Goal: Task Accomplishment & Management: Use online tool/utility

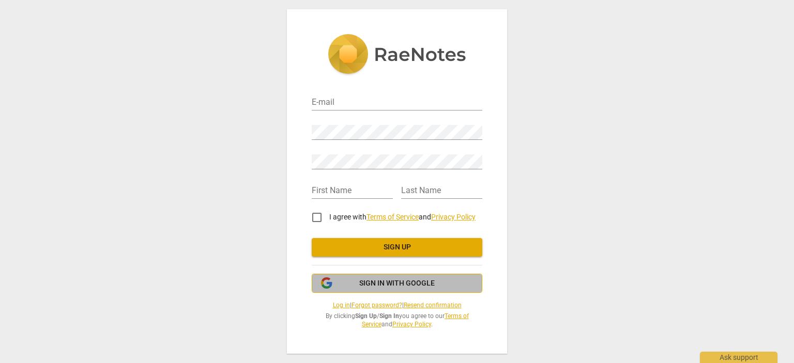
click at [349, 288] on span "Sign in with Google" at bounding box center [396, 283] width 153 height 10
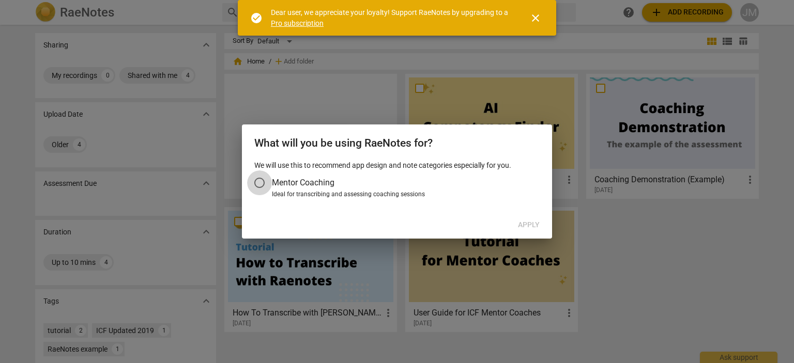
click at [262, 183] on input "Mentor Coaching" at bounding box center [259, 182] width 25 height 25
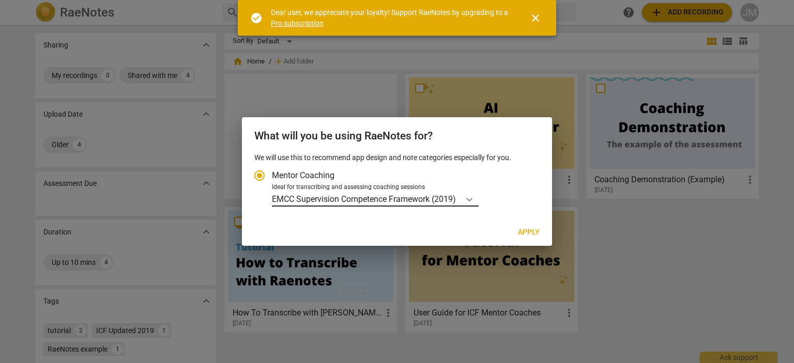
click at [472, 200] on icon "Account type" at bounding box center [469, 200] width 6 height 4
click at [0, 0] on input "Ideal for transcribing and assessing coaching sessions EMCC Supervision Compete…" at bounding box center [0, 0] width 0 height 0
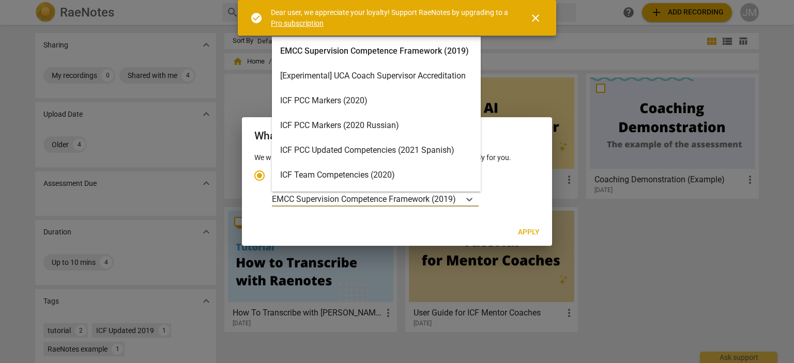
click at [372, 101] on div "ICF PCC Markers (2020)" at bounding box center [376, 100] width 209 height 25
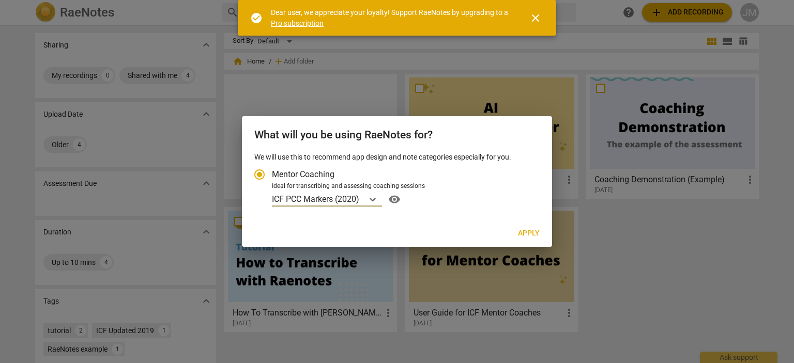
click at [530, 235] on span "Apply" at bounding box center [529, 233] width 22 height 10
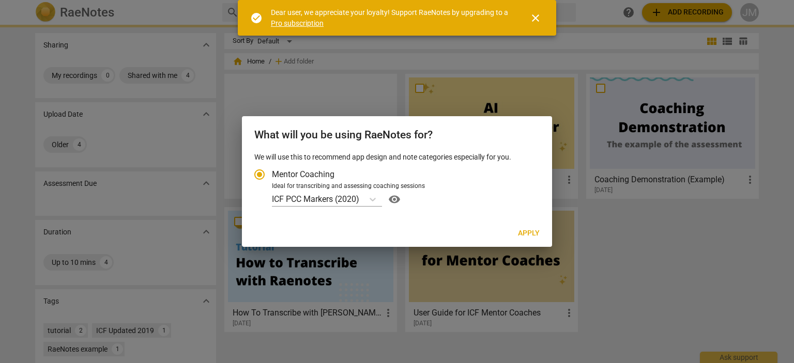
radio input "false"
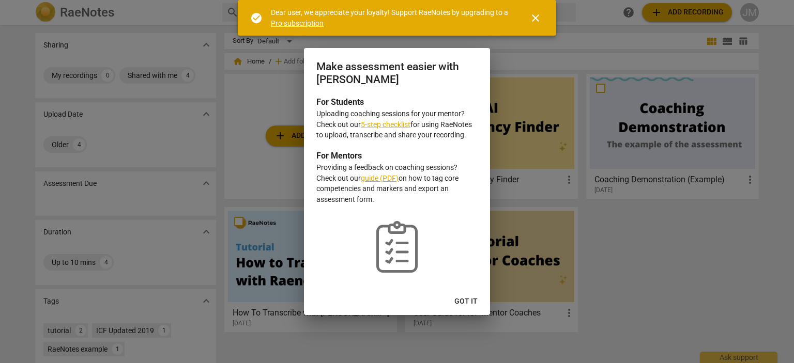
click at [463, 299] on span "Got it" at bounding box center [465, 302] width 23 height 10
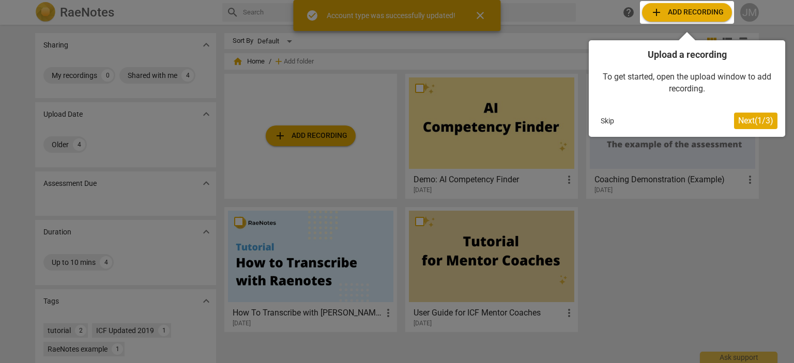
click at [337, 143] on div at bounding box center [397, 181] width 794 height 363
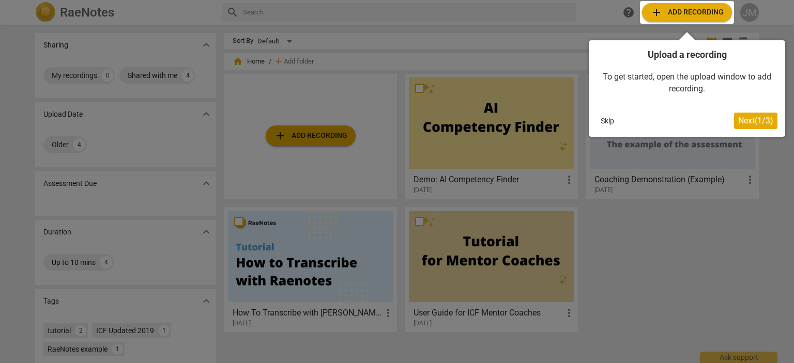
click at [690, 14] on div at bounding box center [687, 12] width 94 height 23
click at [689, 14] on div at bounding box center [687, 12] width 94 height 23
click at [657, 9] on div at bounding box center [687, 12] width 94 height 23
click at [749, 118] on span "Next ( 1 / 3 )" at bounding box center [755, 121] width 35 height 10
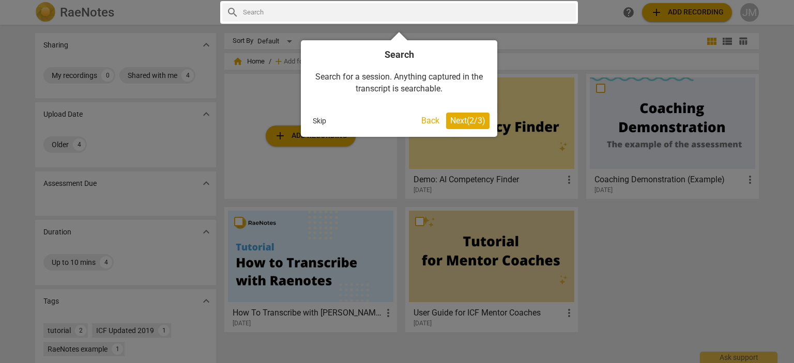
click at [481, 120] on span "Next ( 2 / 3 )" at bounding box center [467, 121] width 35 height 10
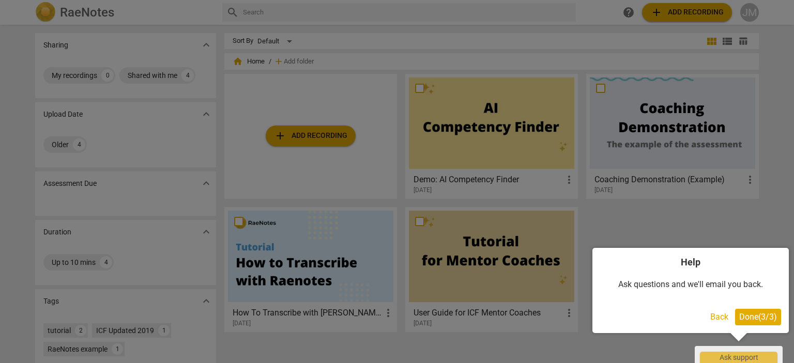
click at [751, 320] on span "Done ( 3 / 3 )" at bounding box center [758, 317] width 38 height 10
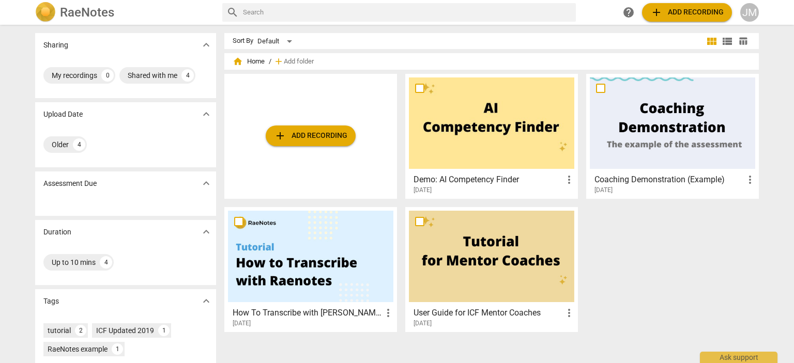
click at [680, 12] on span "add Add recording" at bounding box center [686, 12] width 73 height 12
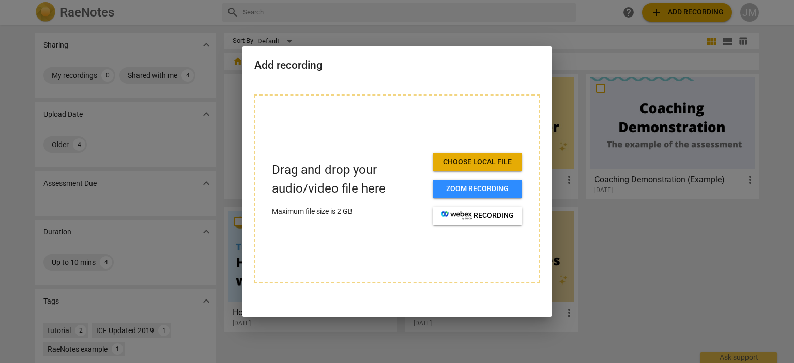
click at [456, 165] on span "Choose local file" at bounding box center [477, 162] width 73 height 10
click at [465, 160] on span "Choose local file" at bounding box center [477, 162] width 73 height 10
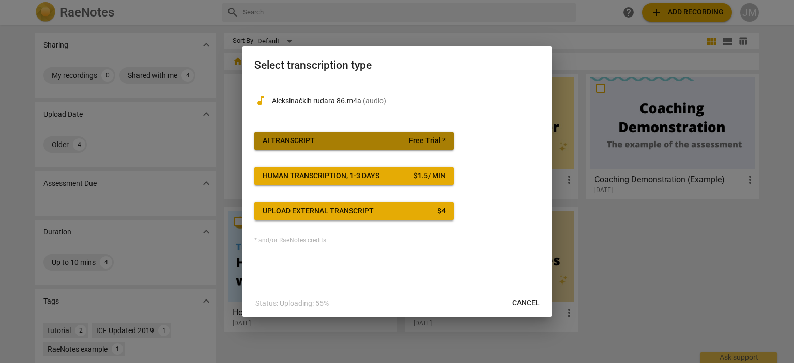
click at [382, 140] on span "AI Transcript Free Trial *" at bounding box center [353, 141] width 183 height 10
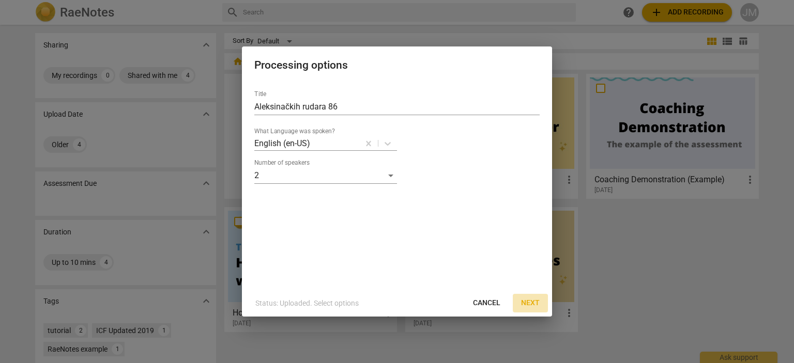
click at [532, 300] on span "Next" at bounding box center [530, 303] width 19 height 10
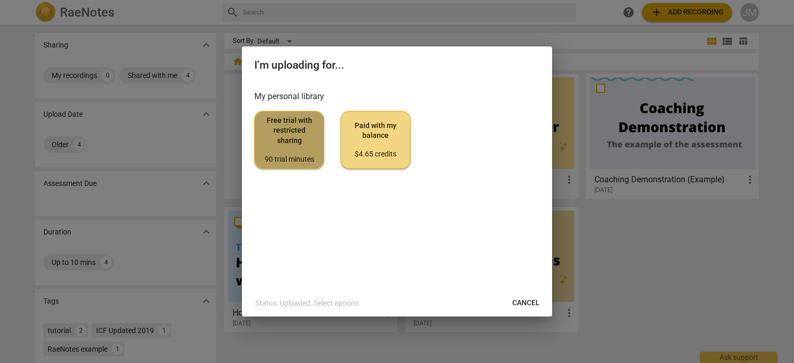
click at [300, 142] on span "Free trial with restricted sharing 90 trial minutes" at bounding box center [289, 140] width 52 height 49
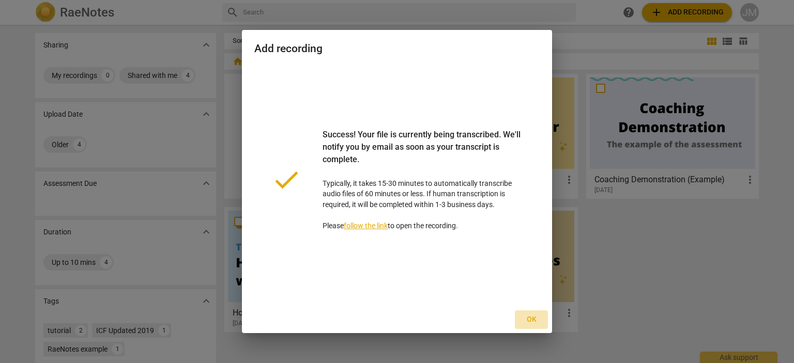
click at [534, 321] on span "Ok" at bounding box center [531, 320] width 17 height 10
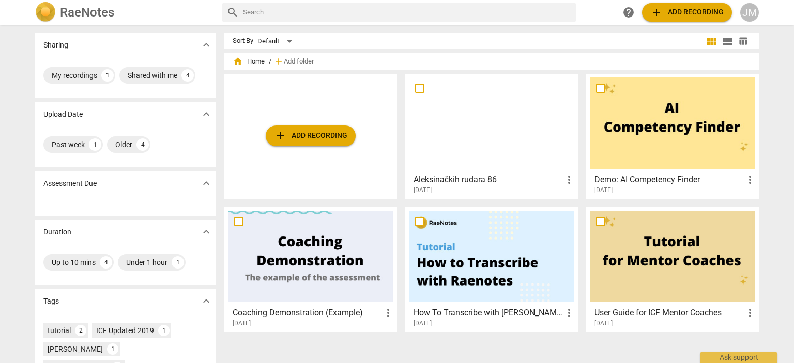
click at [442, 180] on h3 "Aleksinačkih rudara 86" at bounding box center [487, 180] width 149 height 12
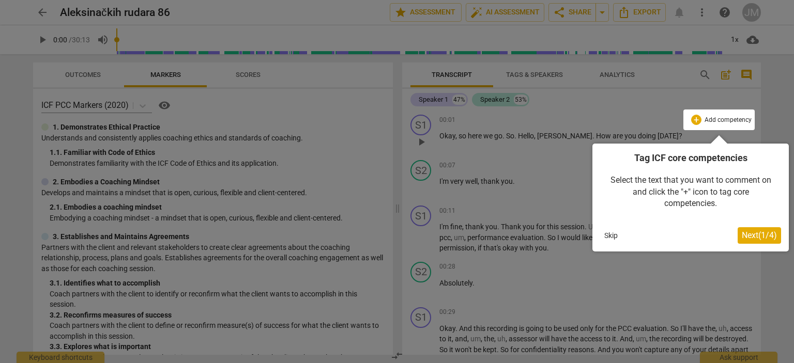
click at [764, 236] on span "Next ( 1 / 4 )" at bounding box center [758, 235] width 35 height 10
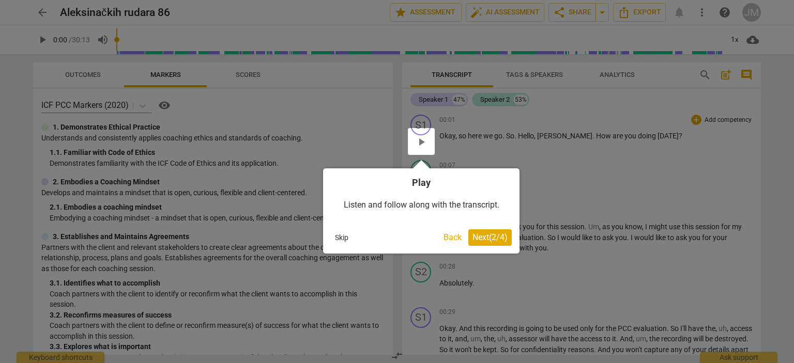
click at [492, 243] on button "Next ( 2 / 4 )" at bounding box center [489, 237] width 43 height 17
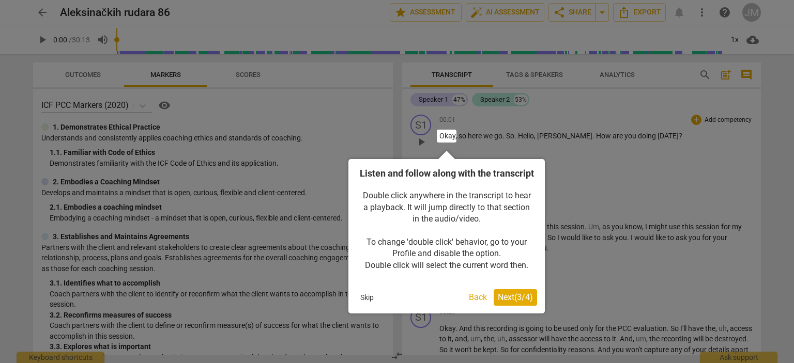
click at [511, 302] on span "Next ( 3 / 4 )" at bounding box center [514, 297] width 35 height 10
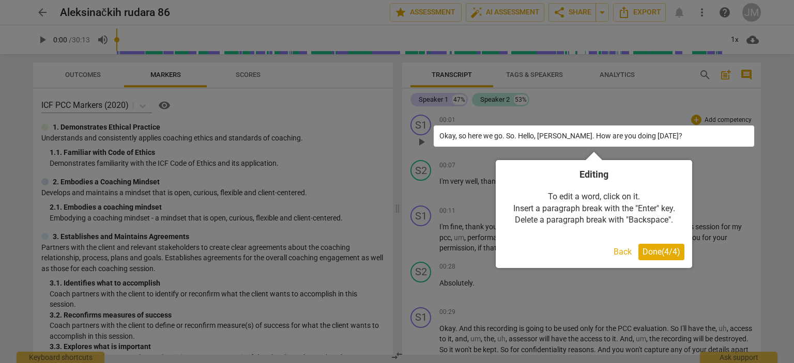
click at [661, 252] on span "Done ( 4 / 4 )" at bounding box center [661, 252] width 38 height 10
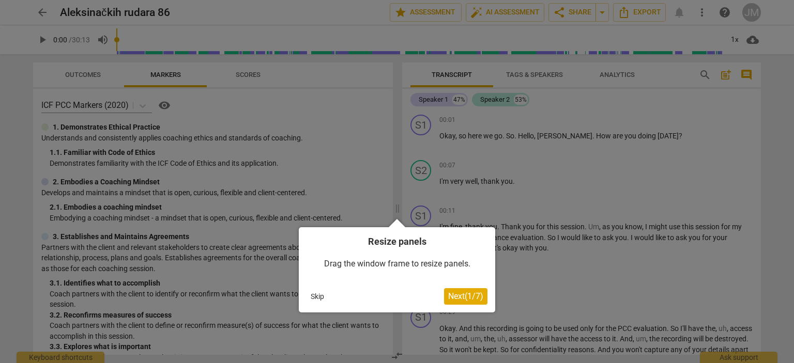
click at [470, 294] on span "Next ( 1 / 7 )" at bounding box center [465, 296] width 35 height 10
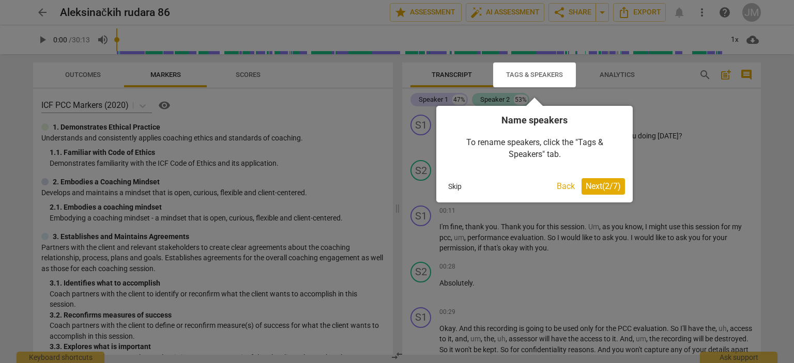
click at [609, 193] on button "Next ( 2 / 7 )" at bounding box center [602, 186] width 43 height 17
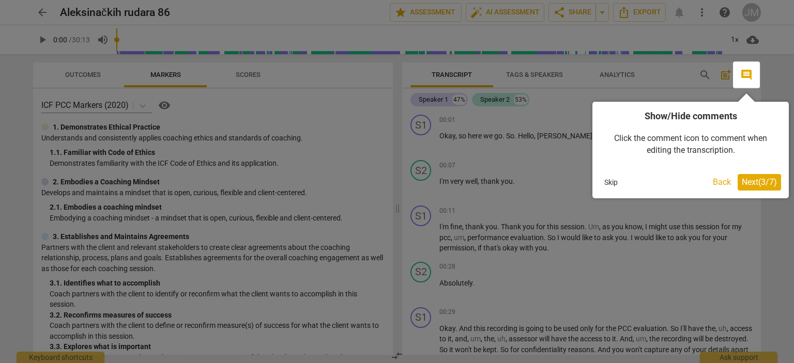
click at [763, 185] on span "Next ( 3 / 7 )" at bounding box center [758, 182] width 35 height 10
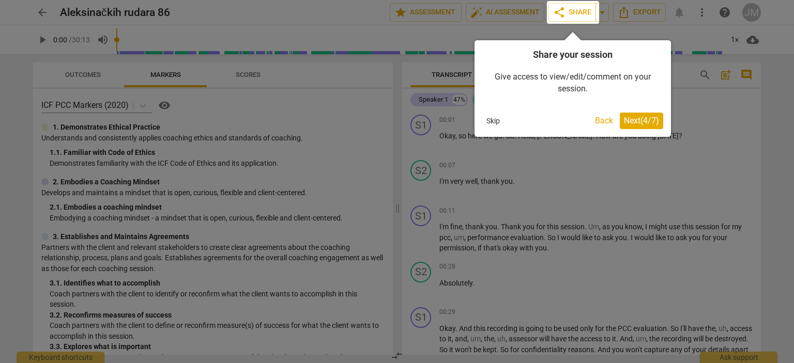
click at [647, 126] on span "Next ( 4 / 7 )" at bounding box center [641, 121] width 35 height 10
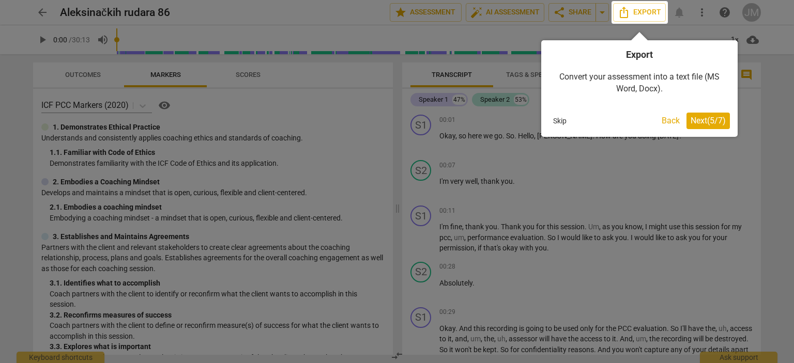
click at [707, 121] on span "Next ( 5 / 7 )" at bounding box center [707, 121] width 35 height 10
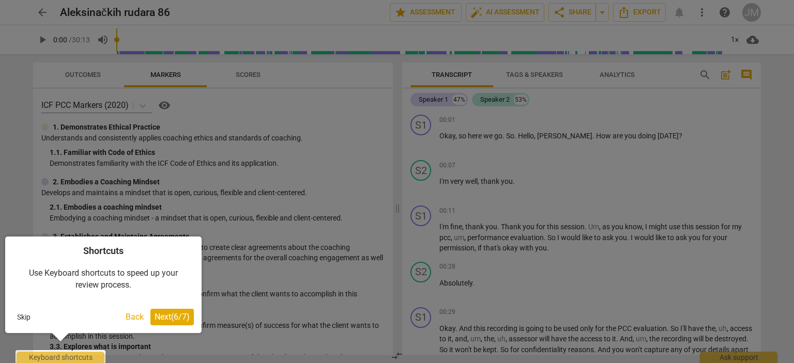
click at [176, 317] on span "Next ( 6 / 7 )" at bounding box center [171, 317] width 35 height 10
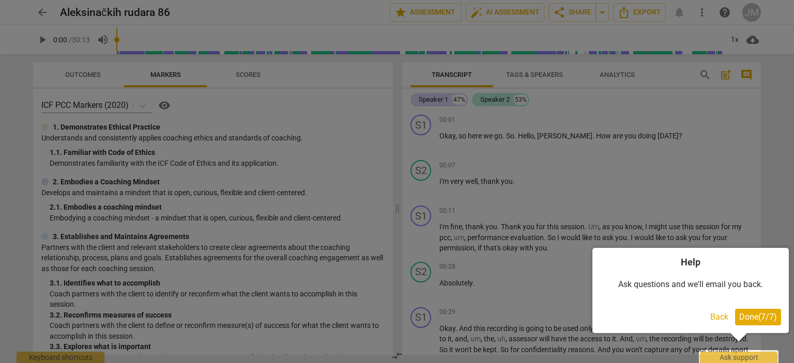
click at [759, 320] on span "Done ( 7 / 7 )" at bounding box center [758, 317] width 38 height 10
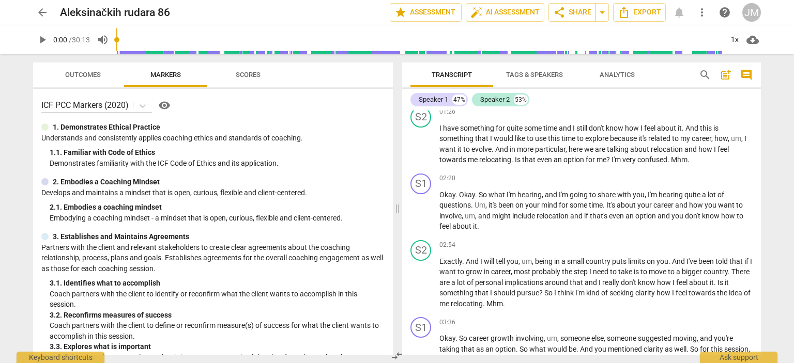
scroll to position [309, 0]
click at [610, 77] on span "Analytics" at bounding box center [616, 75] width 35 height 8
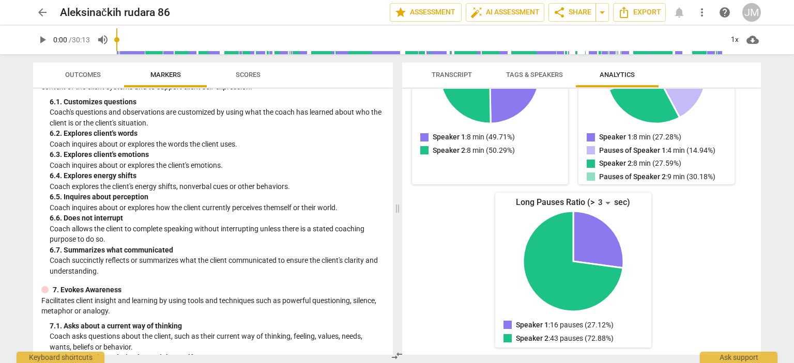
scroll to position [654, 0]
click at [252, 74] on span "Scores" at bounding box center [248, 75] width 25 height 8
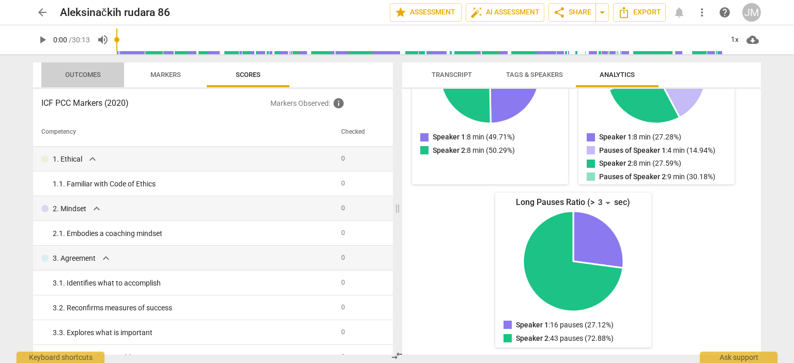
click at [95, 74] on span "Outcomes" at bounding box center [83, 75] width 36 height 8
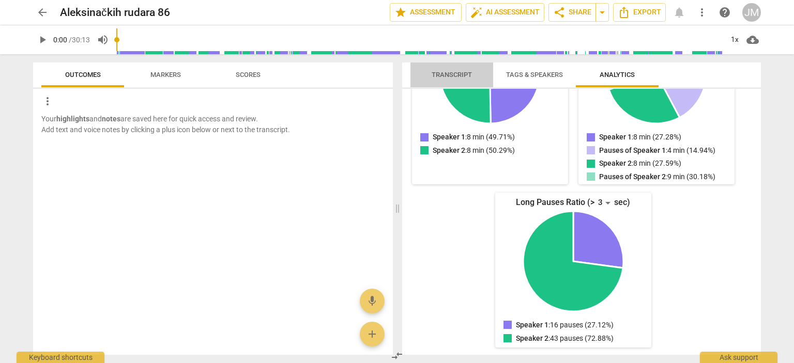
click at [460, 74] on span "Transcript" at bounding box center [451, 75] width 40 height 8
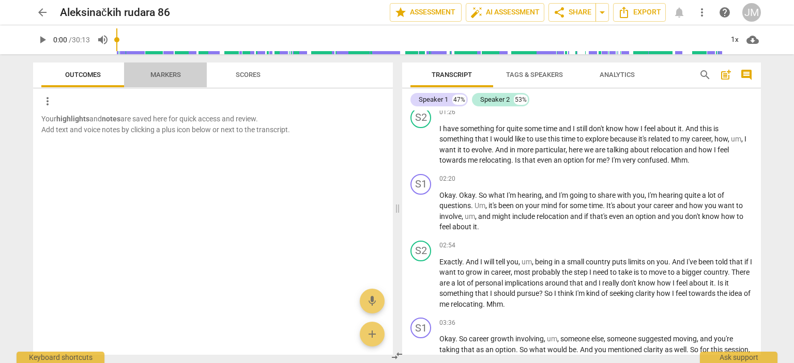
click at [175, 77] on span "Markers" at bounding box center [165, 75] width 30 height 8
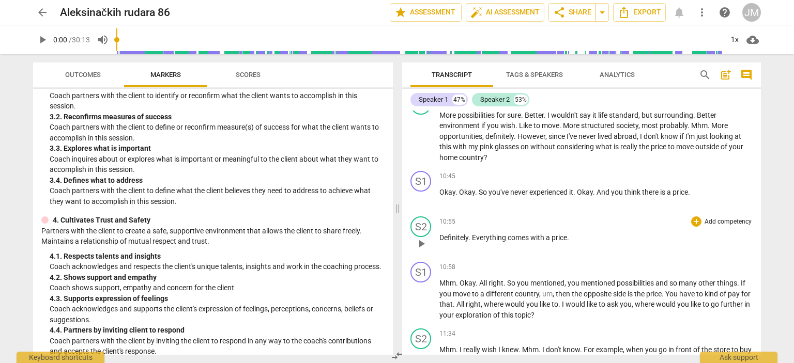
scroll to position [1680, 0]
